Goal: Information Seeking & Learning: Learn about a topic

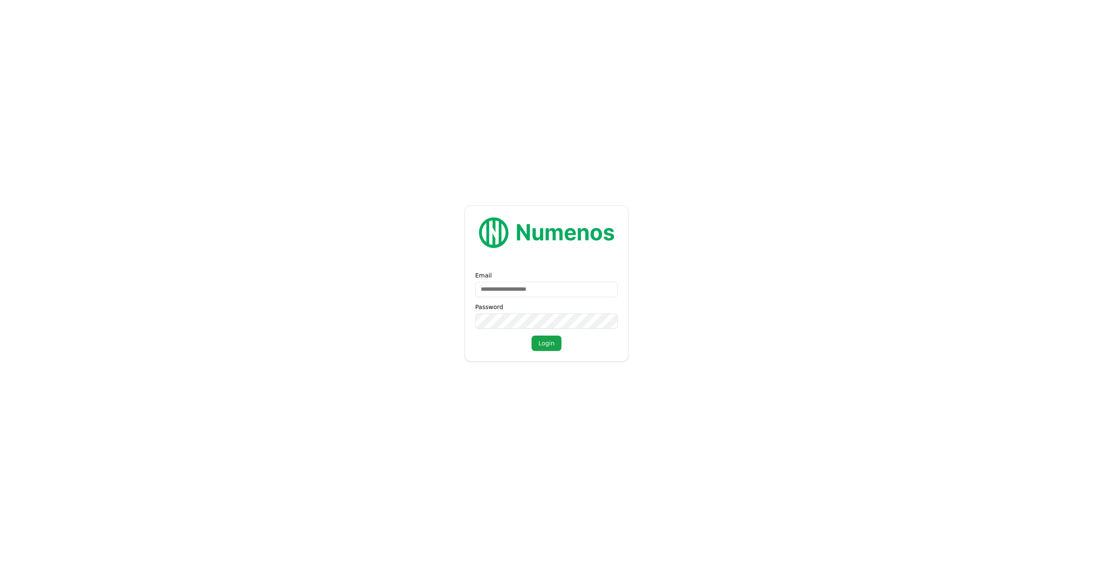
type input "**********"
click at [531, 335] on button "Login" at bounding box center [546, 342] width 30 height 15
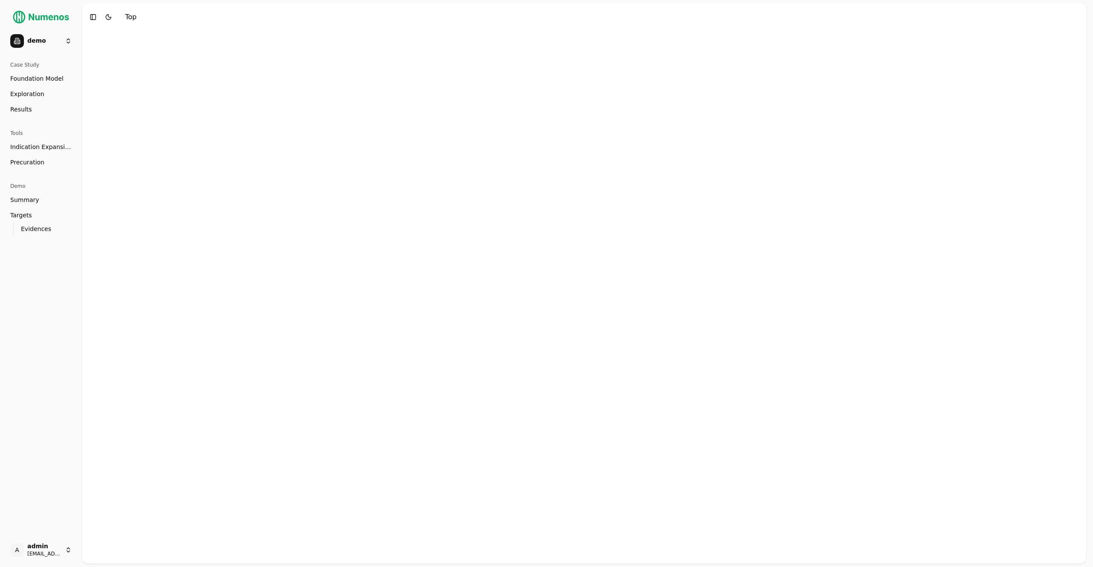
click at [45, 82] on span "Foundation Model" at bounding box center [36, 78] width 53 height 9
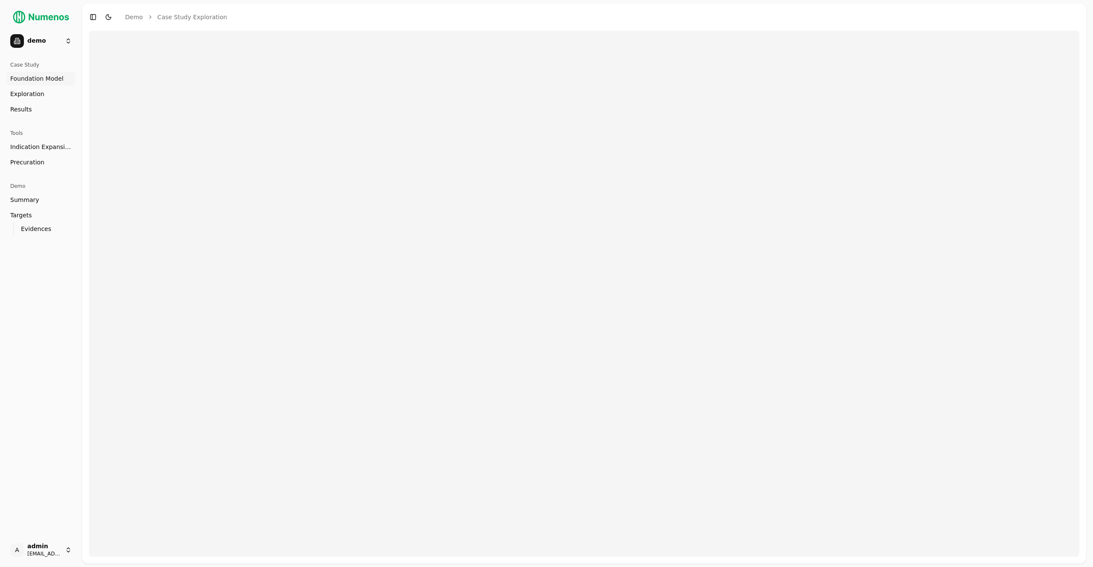
click at [48, 96] on link "Exploration" at bounding box center [41, 94] width 68 height 14
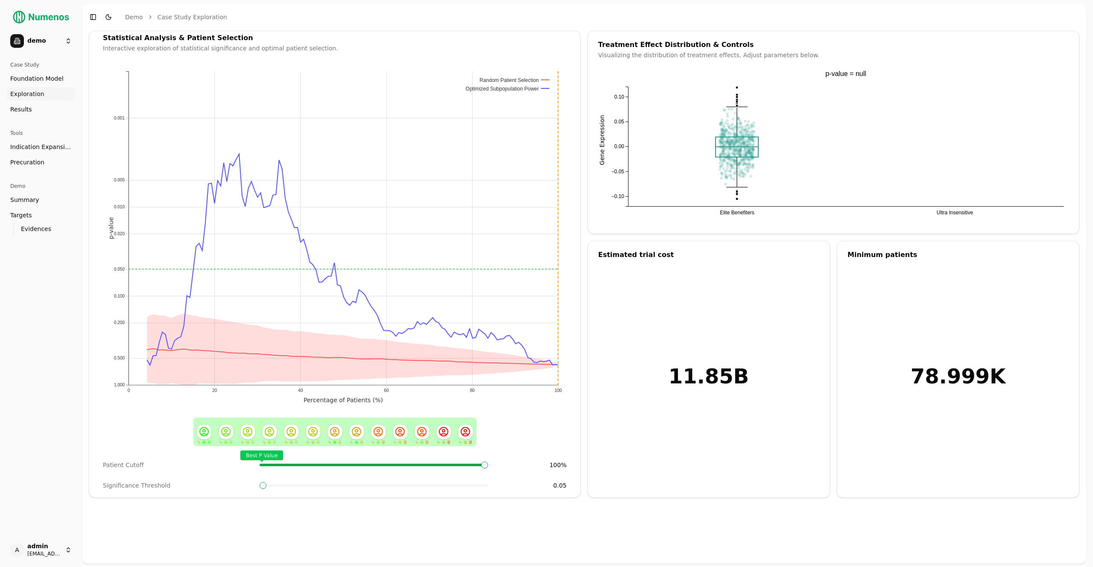
drag, startPoint x: 18, startPoint y: 262, endPoint x: 24, endPoint y: 265, distance: 6.7
click at [18, 262] on div "Case Study Foundation Model Exploration Dosage Effect Results Tools Indication …" at bounding box center [40, 295] width 75 height 481
click at [34, 276] on div "Case Study Foundation Model Exploration Dosage Effect Results Tools Indication …" at bounding box center [40, 295] width 75 height 481
click at [44, 84] on link "Foundation Model" at bounding box center [41, 79] width 68 height 14
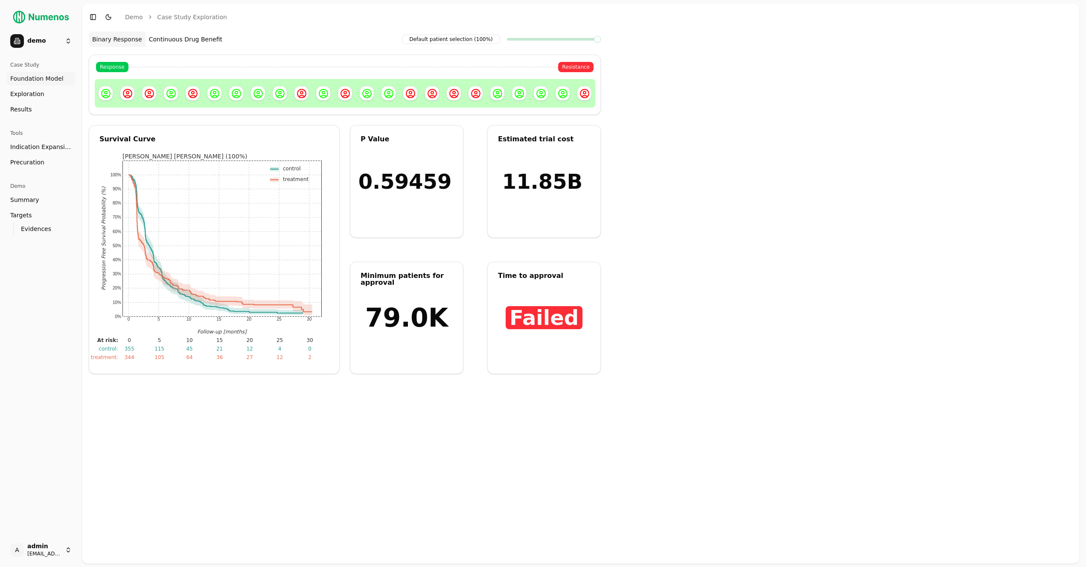
click at [155, 127] on div "Survival Curve 0 5 10 15 20 25 30 0% 10% 20% 30% 40% 50% 60% 70% 80% 90% 100% F…" at bounding box center [214, 249] width 251 height 249
